Goal: Navigation & Orientation: Find specific page/section

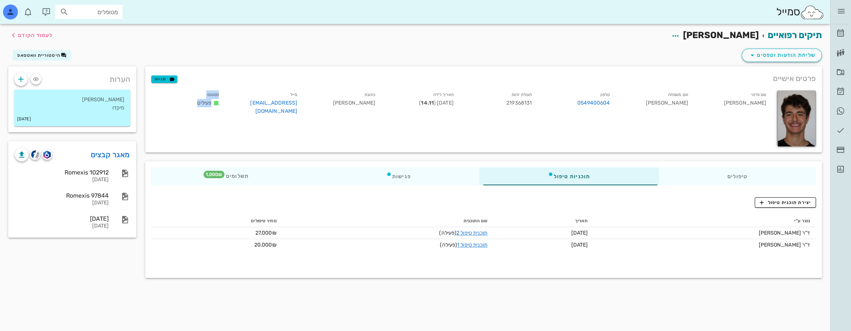
drag, startPoint x: 194, startPoint y: 100, endPoint x: 60, endPoint y: 118, distance: 135.7
click at [183, 95] on div "סטטוס פעילים" at bounding box center [186, 104] width 78 height 31
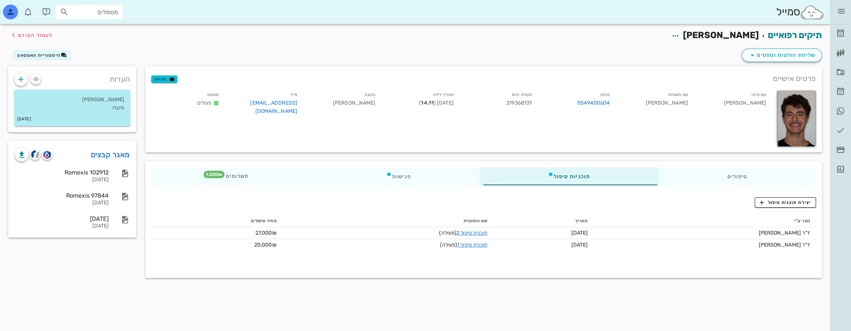
click at [467, 42] on div "תיקים רפואיים [PERSON_NAME] לעמוד הקודם" at bounding box center [415, 35] width 822 height 23
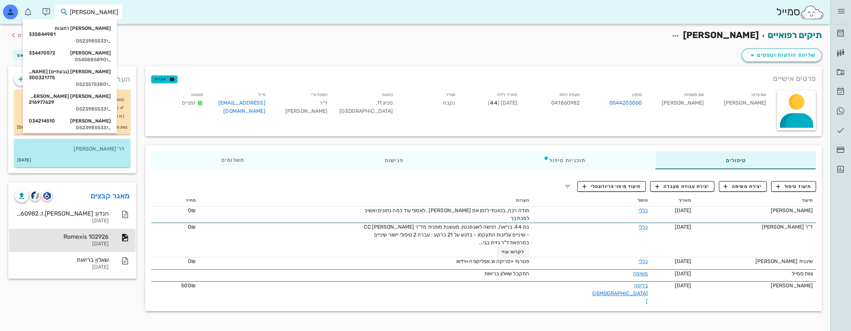
drag, startPoint x: 103, startPoint y: 11, endPoint x: 258, endPoint y: 9, distance: 155.0
click at [256, 8] on div "[PERSON_NAME]" at bounding box center [415, 12] width 830 height 24
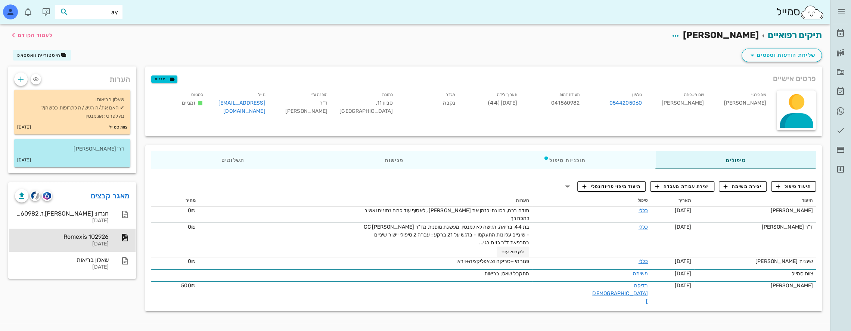
type input "a"
type input "שטינה"
click at [107, 26] on div "[PERSON_NAME] 336665674" at bounding box center [75, 28] width 82 height 6
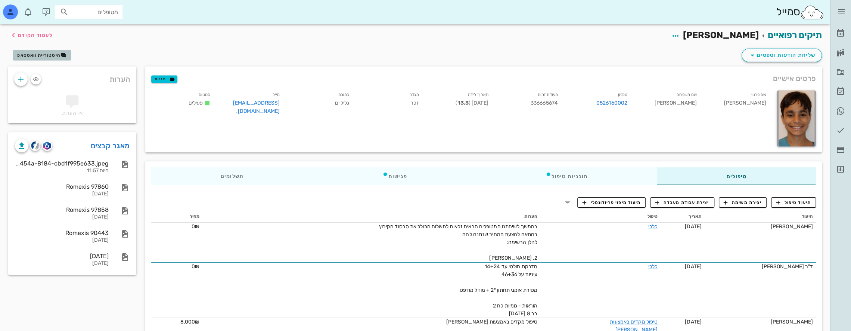
click at [56, 54] on span "היסטוריית וואטסאפ" at bounding box center [38, 55] width 43 height 5
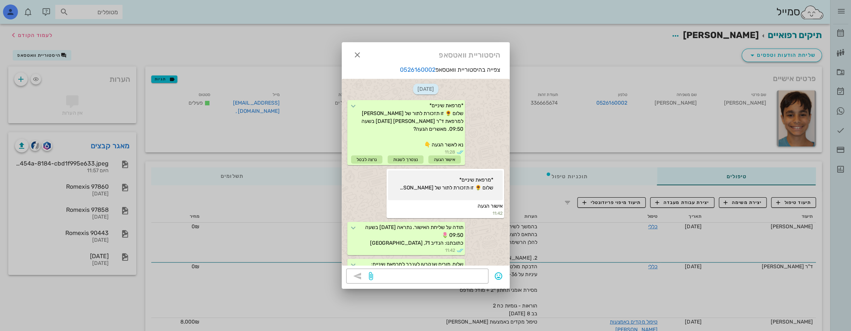
scroll to position [513, 0]
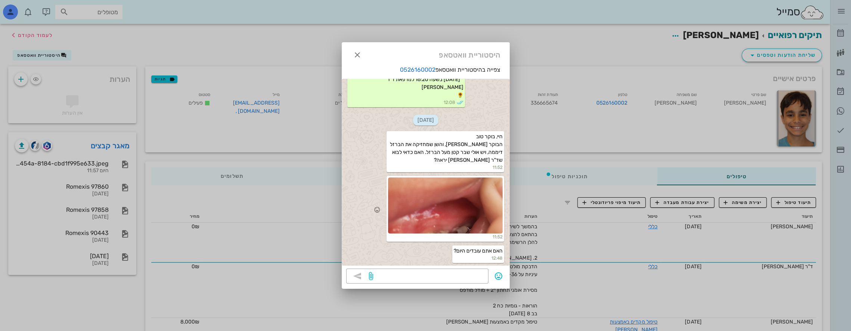
click at [447, 214] on div at bounding box center [445, 205] width 115 height 56
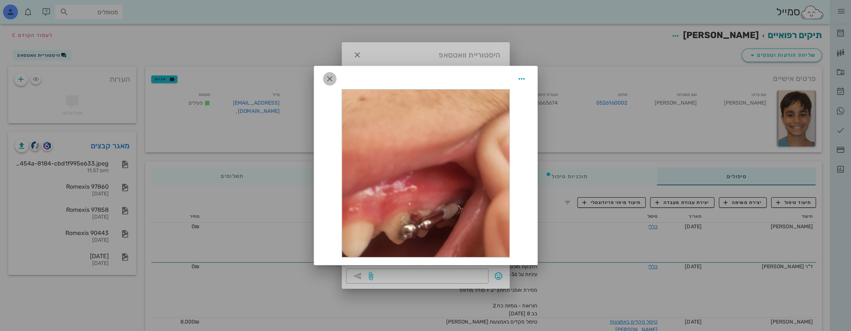
click at [327, 76] on icon "button" at bounding box center [329, 78] width 9 height 9
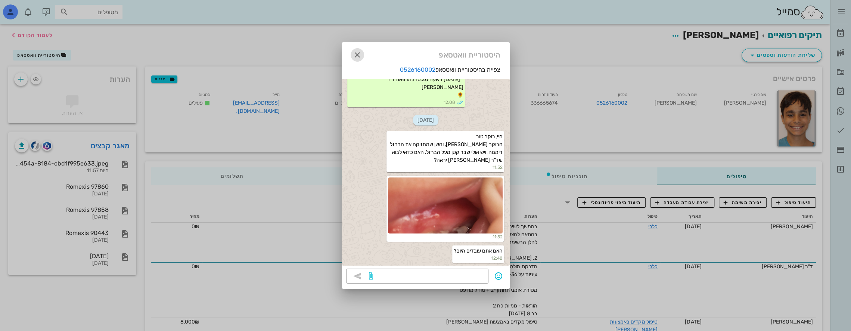
click at [357, 52] on icon "button" at bounding box center [357, 54] width 9 height 9
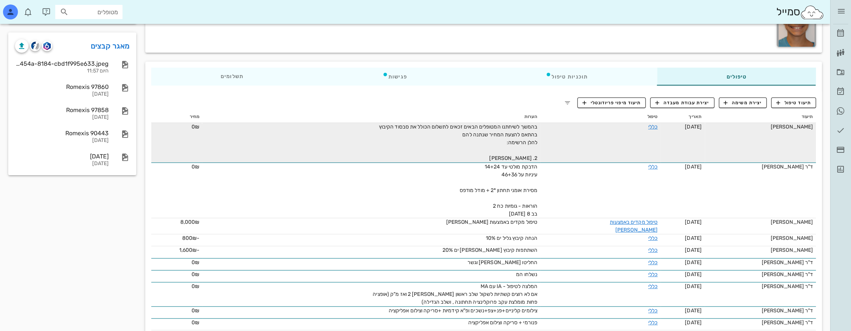
scroll to position [112, 0]
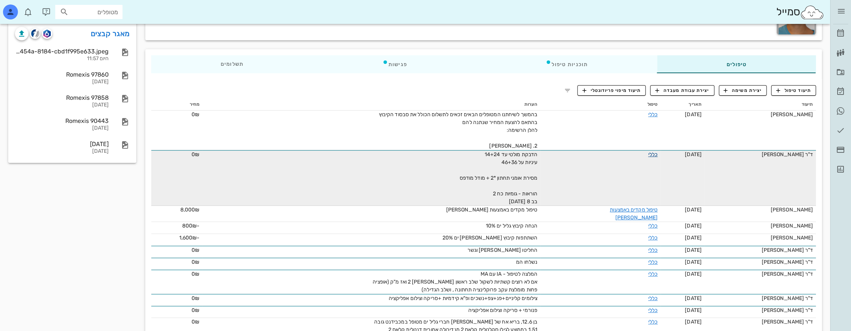
click at [648, 153] on link "כללי" at bounding box center [652, 154] width 9 height 6
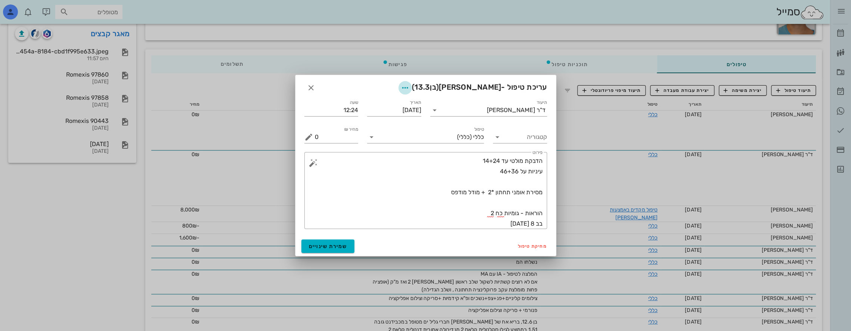
click at [410, 88] on icon "button" at bounding box center [405, 87] width 9 height 9
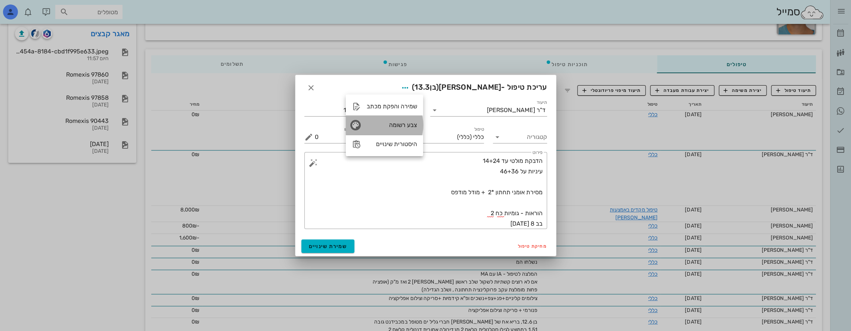
click at [390, 122] on div "צבע רשומה" at bounding box center [392, 124] width 50 height 7
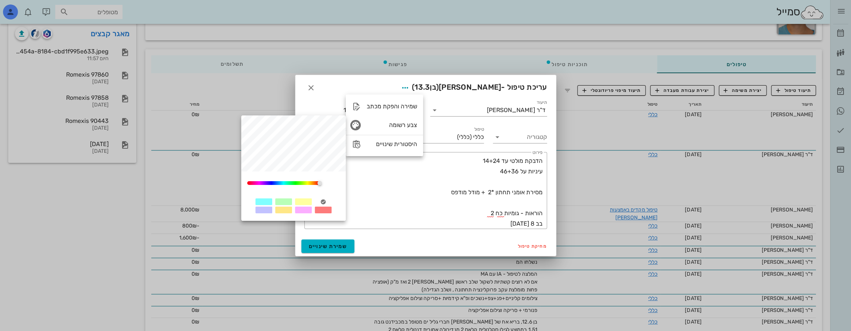
click at [302, 202] on div at bounding box center [303, 201] width 17 height 7
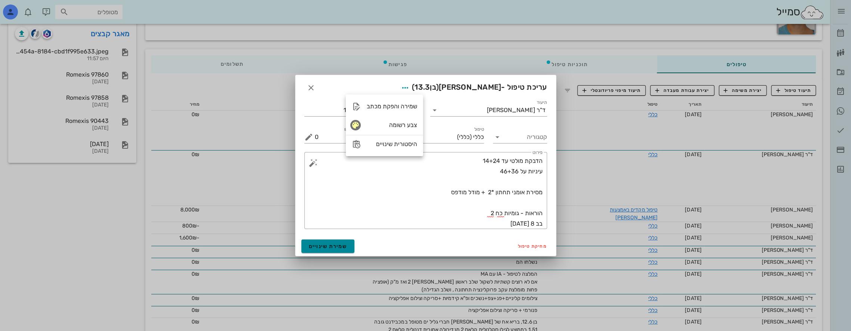
click at [332, 245] on span "שמירת שינויים" at bounding box center [328, 246] width 38 height 6
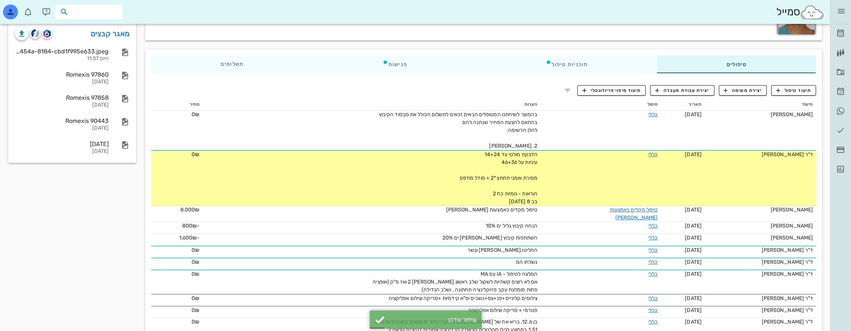
click at [97, 12] on input "text" at bounding box center [94, 12] width 48 height 10
type input "[PERSON_NAME]"
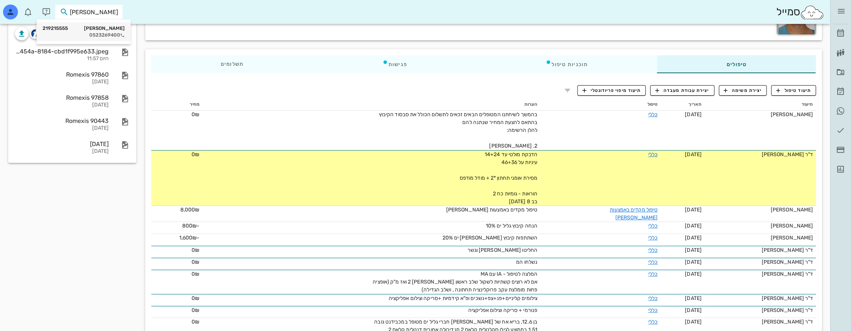
click at [110, 29] on div "[PERSON_NAME] 219215555" at bounding box center [84, 28] width 82 height 6
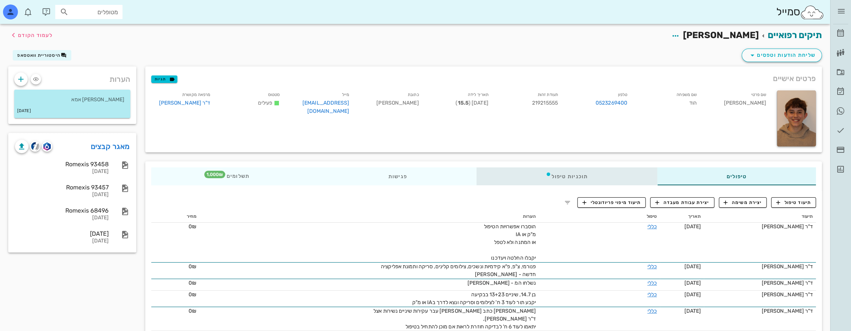
click at [567, 175] on div "תוכניות טיפול" at bounding box center [566, 176] width 181 height 18
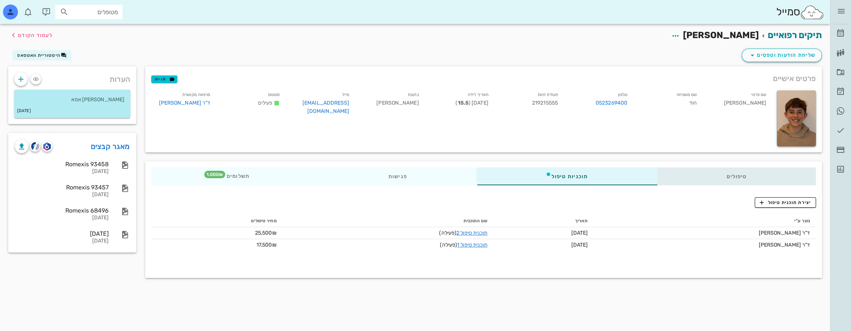
click at [719, 171] on div "טיפולים" at bounding box center [736, 176] width 159 height 18
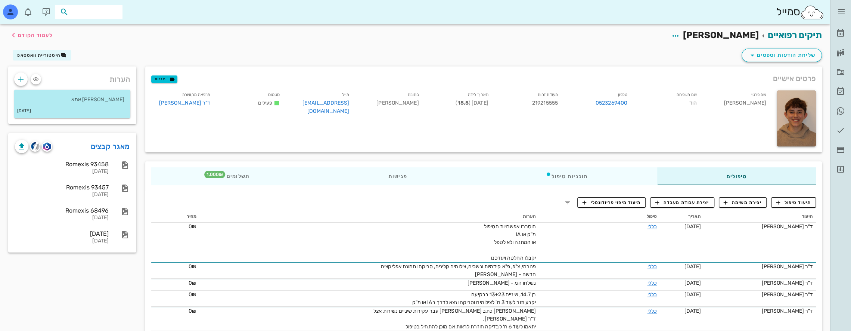
click at [107, 11] on input "text" at bounding box center [94, 12] width 48 height 10
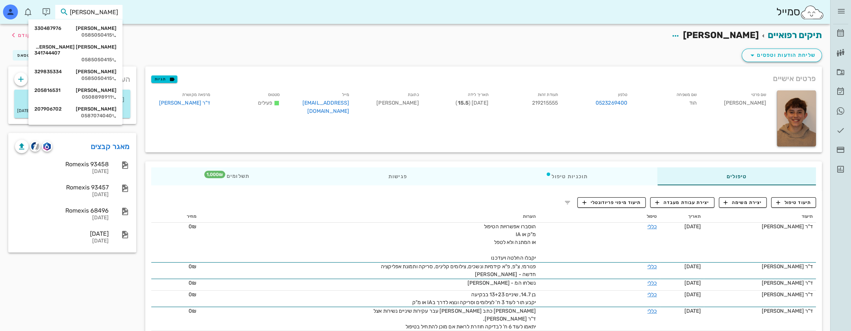
type input "[PERSON_NAME]"
click at [377, 52] on div "שליחת הודעות וטפסים היסטוריית וואטסאפ" at bounding box center [415, 56] width 822 height 19
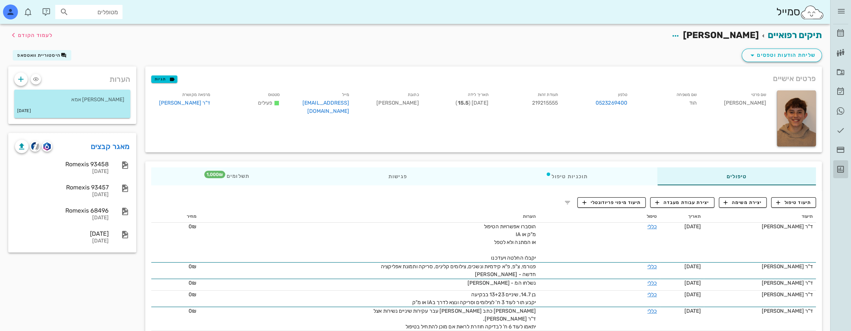
click at [841, 165] on icon at bounding box center [840, 169] width 9 height 9
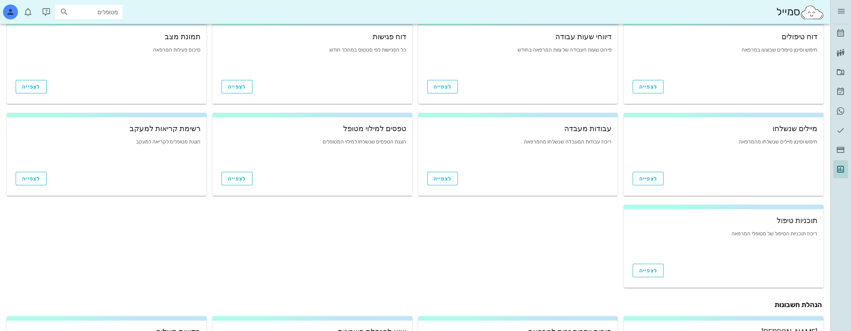
scroll to position [221, 0]
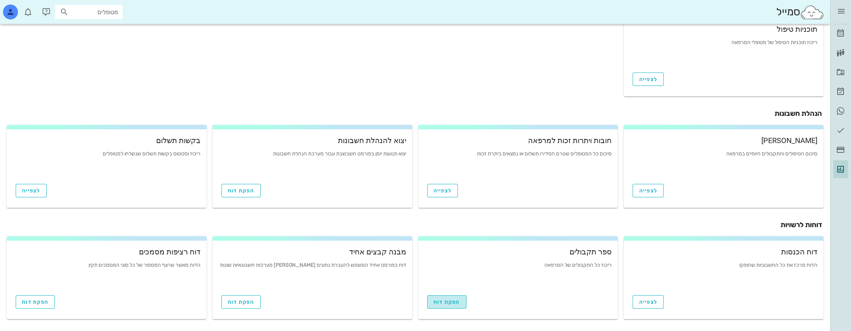
click at [447, 301] on span "הפקת דוח" at bounding box center [446, 302] width 27 height 6
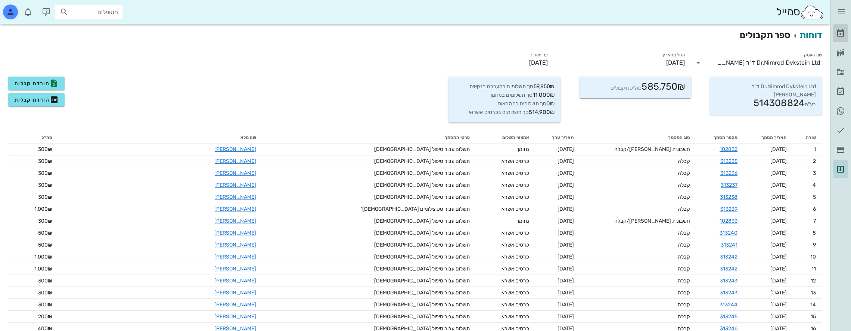
click at [844, 32] on icon at bounding box center [840, 33] width 9 height 9
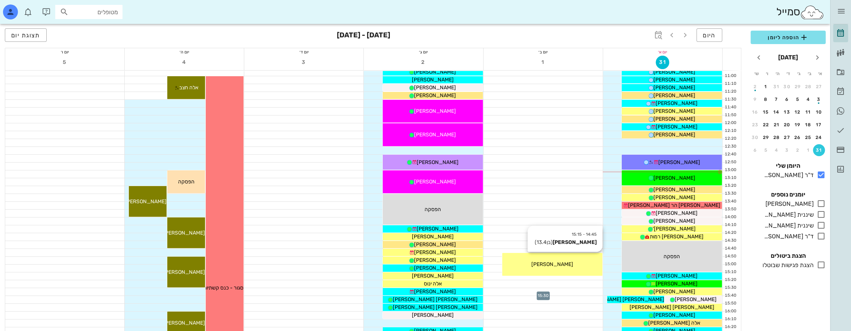
scroll to position [173, 0]
